Goal: Transaction & Acquisition: Purchase product/service

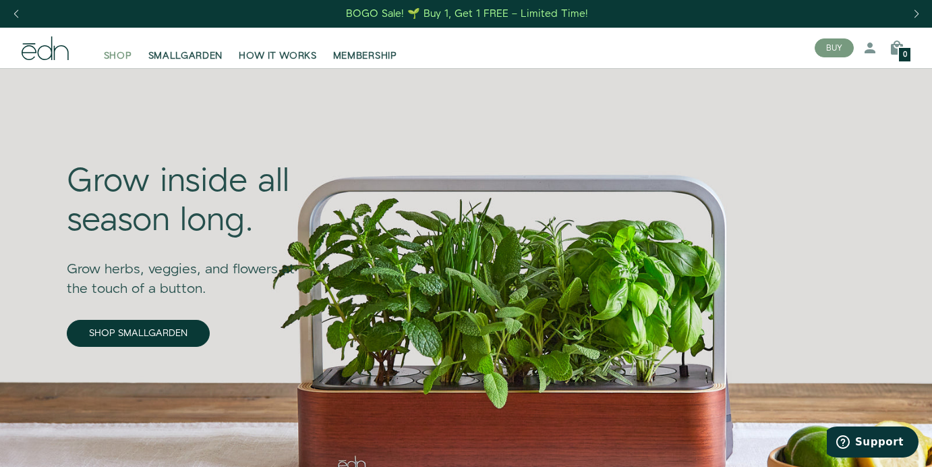
click at [112, 51] on span "SHOP" at bounding box center [118, 55] width 28 height 13
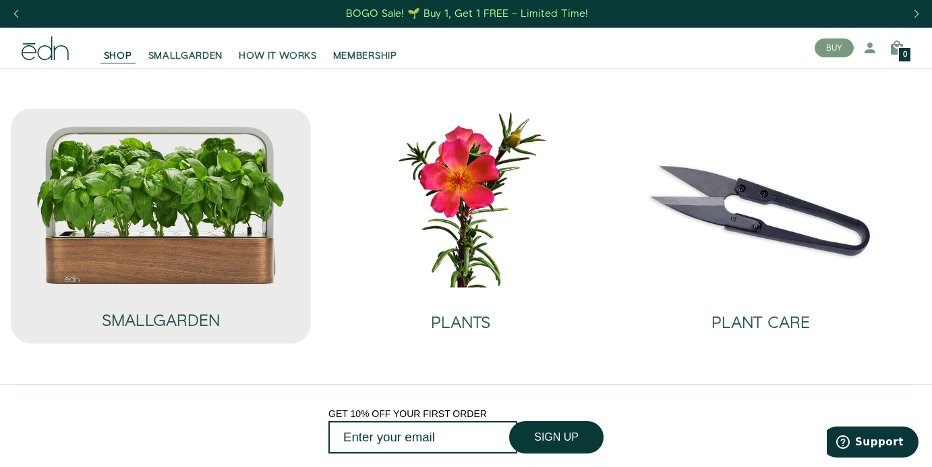
click at [189, 202] on img at bounding box center [161, 205] width 250 height 160
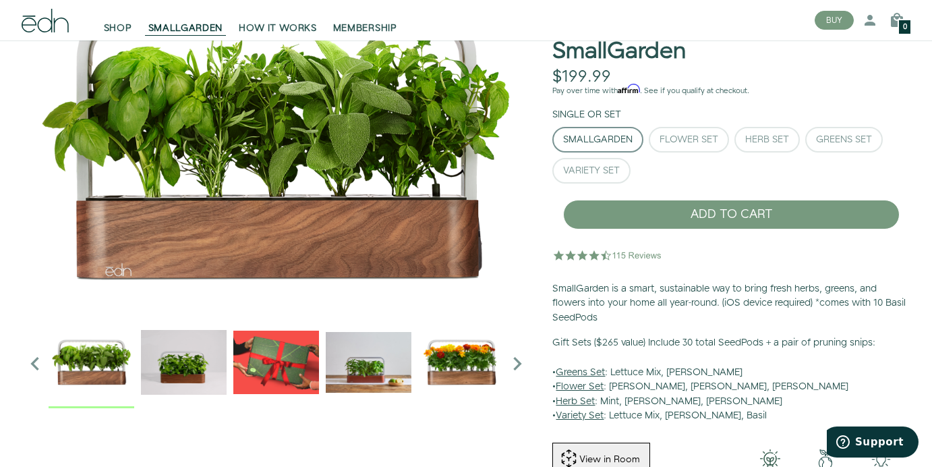
scroll to position [65, 0]
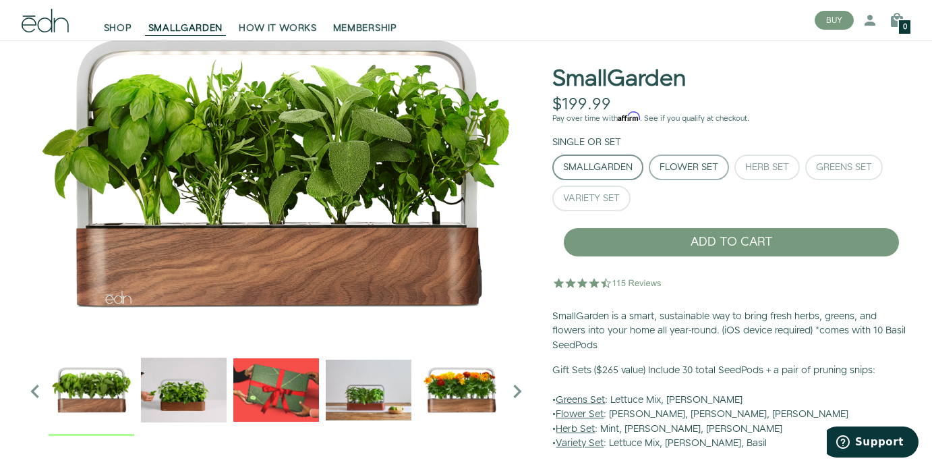
click at [685, 169] on div "Flower Set" at bounding box center [689, 167] width 59 height 9
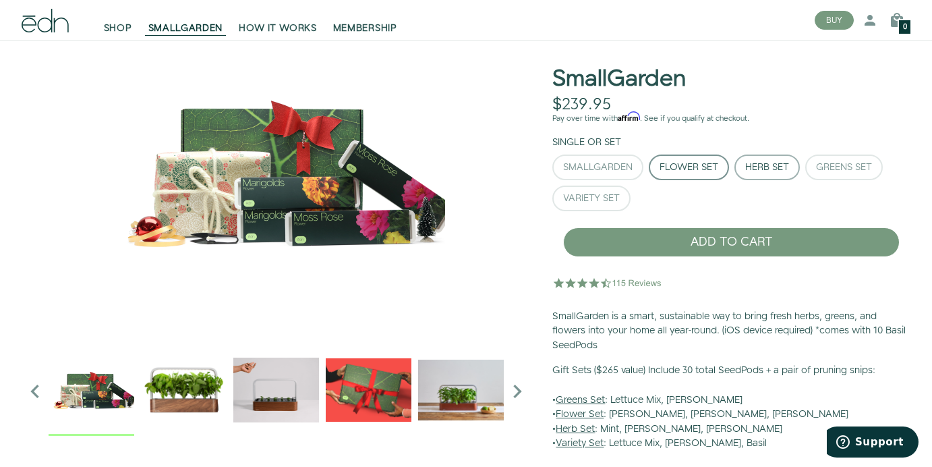
click at [763, 167] on div "Herb Set" at bounding box center [767, 167] width 44 height 9
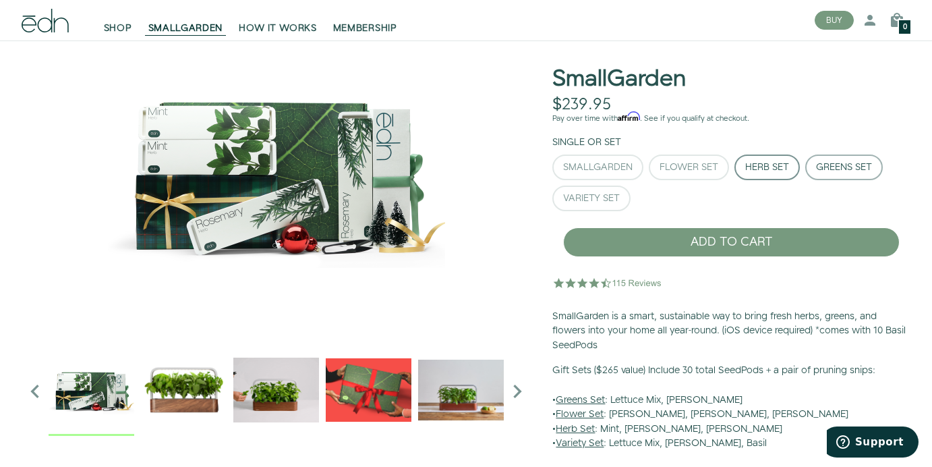
click at [842, 170] on div "Greens Set" at bounding box center [844, 167] width 56 height 9
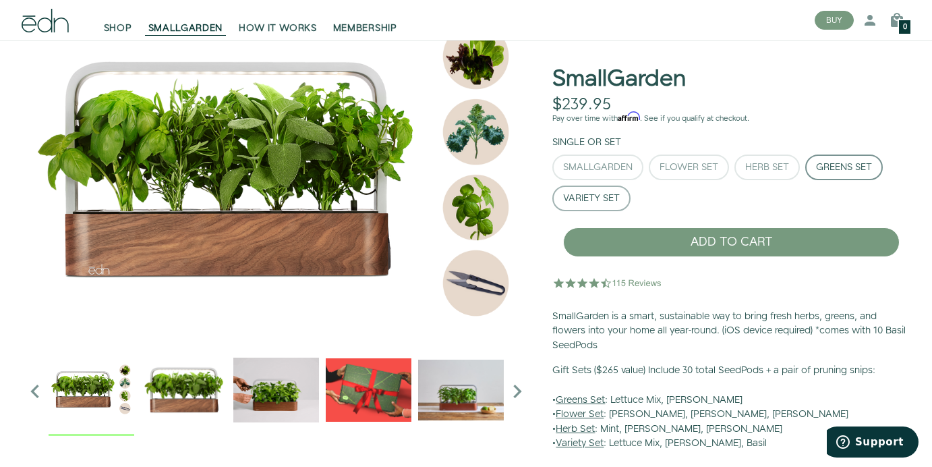
click at [611, 201] on div "Variety Set" at bounding box center [591, 198] width 57 height 9
